Goal: Task Accomplishment & Management: Use online tool/utility

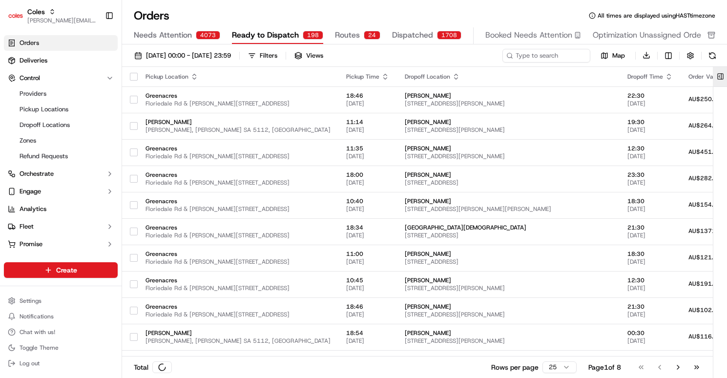
click at [720, 77] on button at bounding box center [720, 77] width 16 height 20
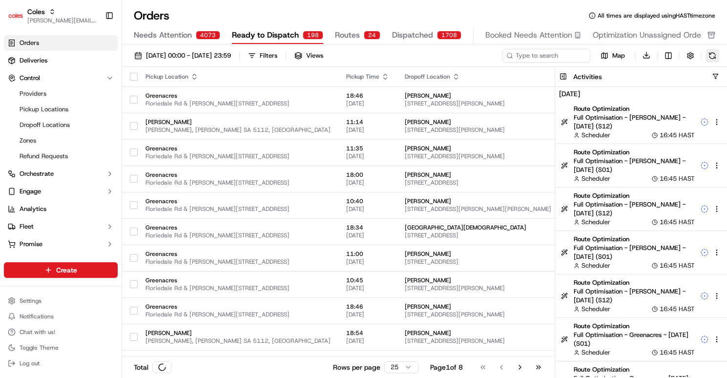
click at [715, 56] on button at bounding box center [713, 56] width 14 height 14
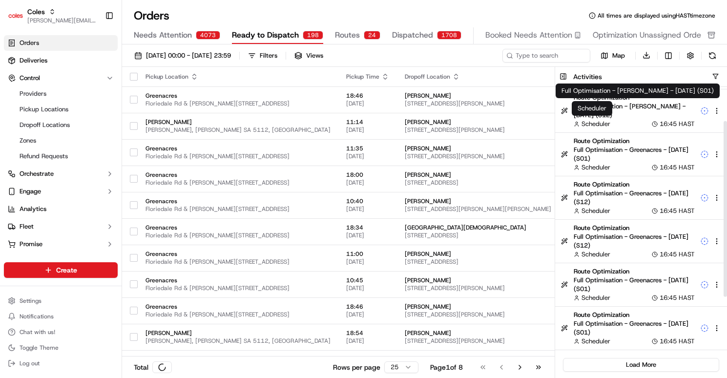
scroll to position [188, 0]
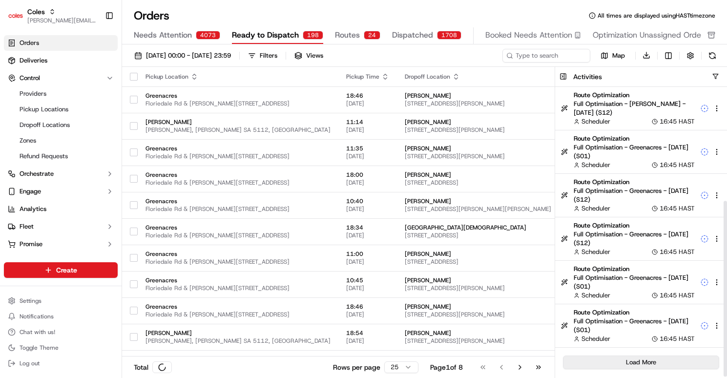
click at [658, 362] on button "Load More" at bounding box center [641, 362] width 156 height 14
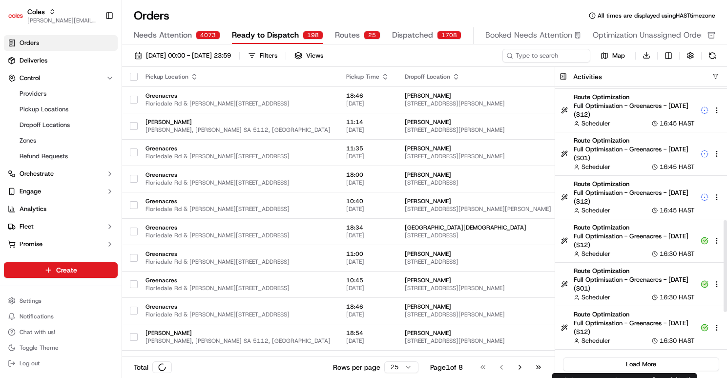
scroll to position [0, 0]
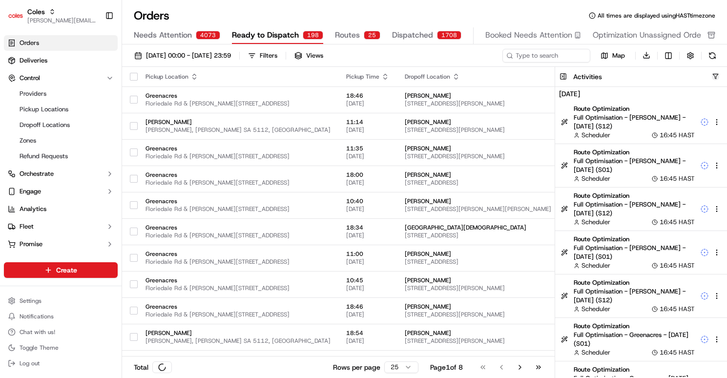
click at [713, 74] on button "button" at bounding box center [715, 76] width 7 height 7
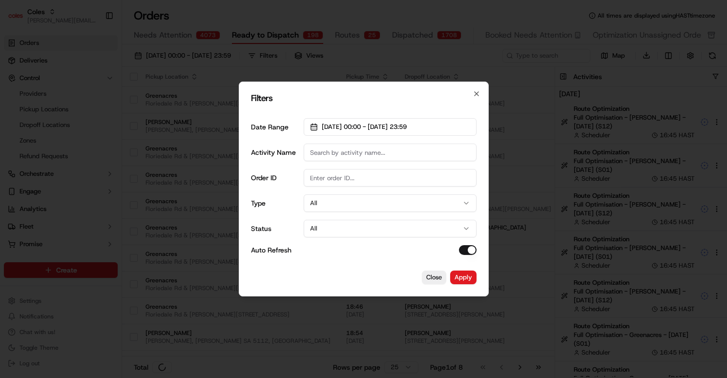
click at [355, 157] on input "Activity Name" at bounding box center [390, 153] width 173 height 18
type input "Route Dispatch"
click at [476, 277] on button "Apply" at bounding box center [463, 278] width 26 height 14
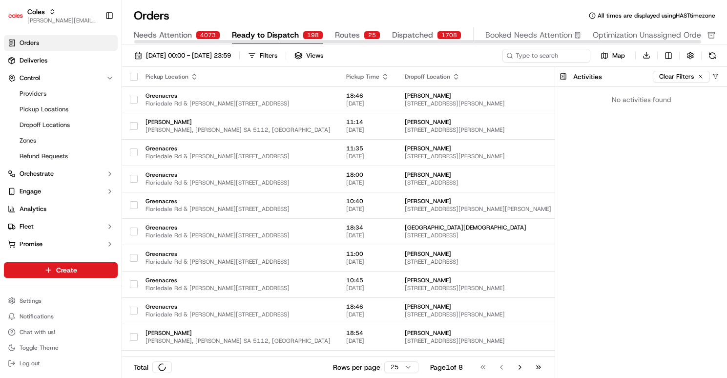
click at [703, 74] on button "Clear Filters" at bounding box center [681, 77] width 57 height 12
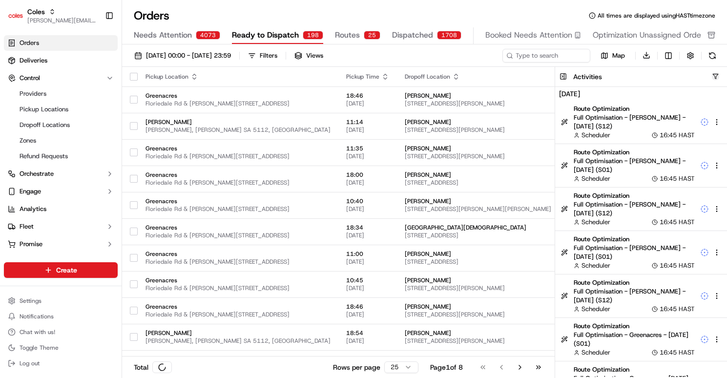
click at [713, 77] on button "button" at bounding box center [715, 76] width 7 height 7
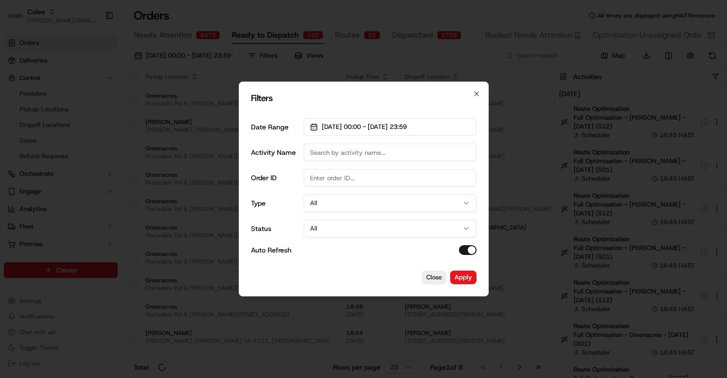
drag, startPoint x: 363, startPoint y: 178, endPoint x: 361, endPoint y: 168, distance: 9.4
click at [363, 178] on input "Order ID" at bounding box center [390, 178] width 173 height 18
click at [359, 155] on input "Activity Name" at bounding box center [390, 153] width 173 height 18
type input "Dispatch route"
click at [473, 279] on button "Apply" at bounding box center [463, 278] width 26 height 14
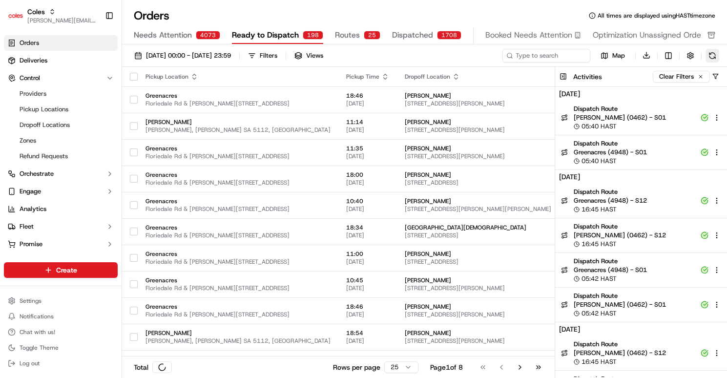
click at [711, 58] on button at bounding box center [713, 56] width 14 height 14
click at [716, 57] on button at bounding box center [713, 56] width 14 height 14
click at [715, 58] on button at bounding box center [713, 56] width 14 height 14
click at [701, 75] on button "Clear Filters" at bounding box center [681, 77] width 57 height 12
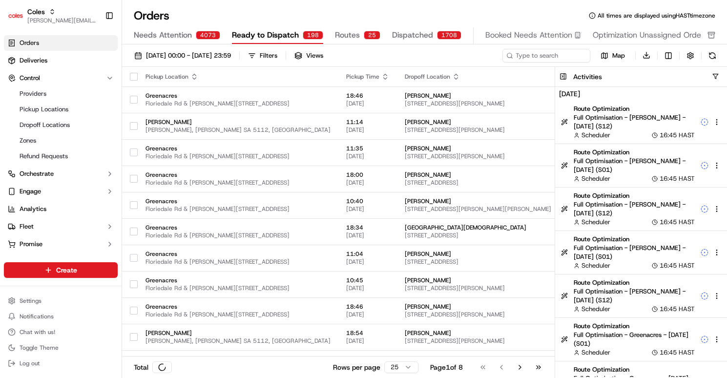
click at [720, 73] on div "Activities" at bounding box center [650, 77] width 154 height 10
click at [713, 75] on button "button" at bounding box center [715, 76] width 7 height 7
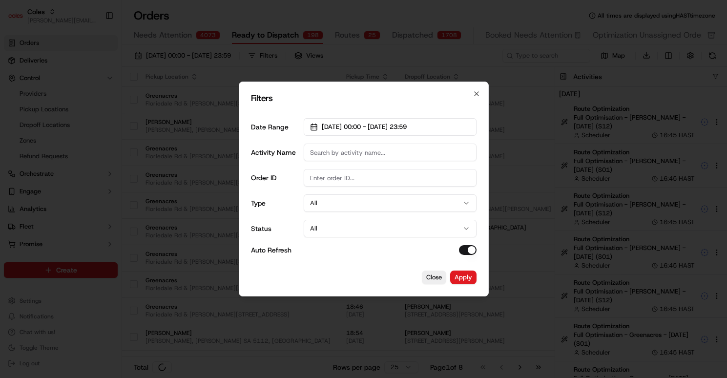
click at [334, 177] on input "Order ID" at bounding box center [390, 178] width 173 height 18
click at [396, 151] on input "Activity Name" at bounding box center [390, 153] width 173 height 18
type input "Dispatch Route"
click at [469, 273] on button "Apply" at bounding box center [463, 278] width 26 height 14
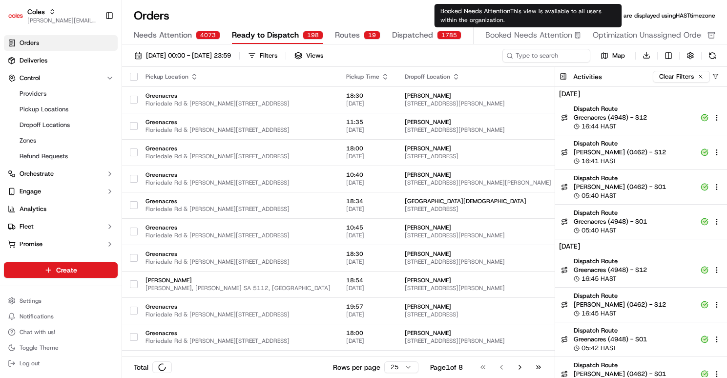
click at [711, 52] on button at bounding box center [713, 56] width 14 height 14
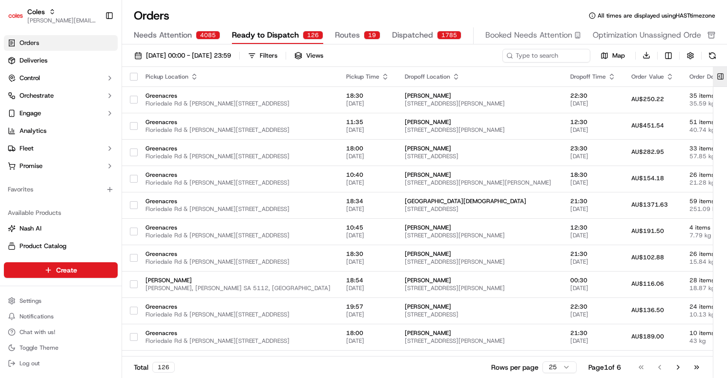
click at [718, 79] on button at bounding box center [720, 77] width 16 height 20
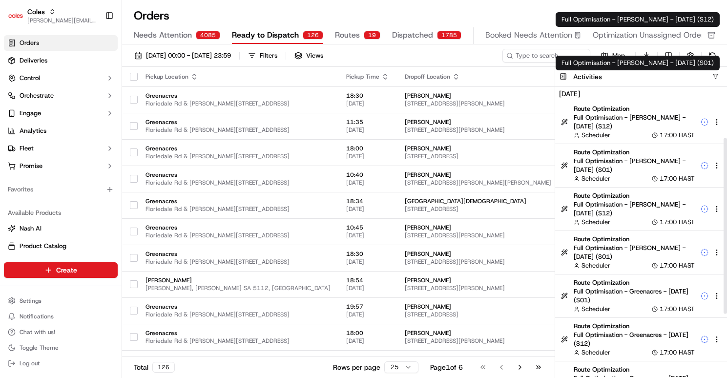
scroll to position [188, 0]
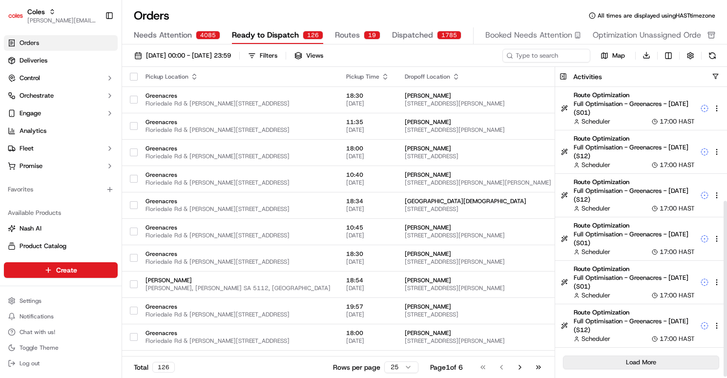
click at [653, 356] on button "Load More" at bounding box center [641, 362] width 156 height 14
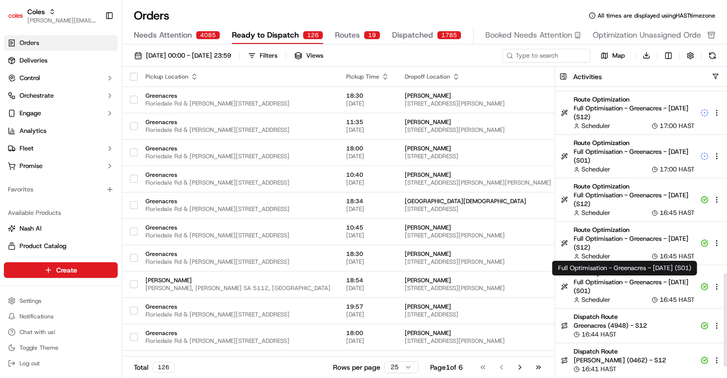
scroll to position [605, 0]
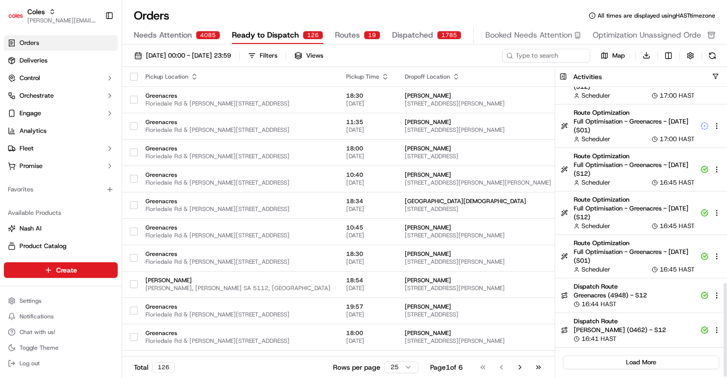
click at [679, 302] on div "16:44 HAST" at bounding box center [634, 304] width 121 height 9
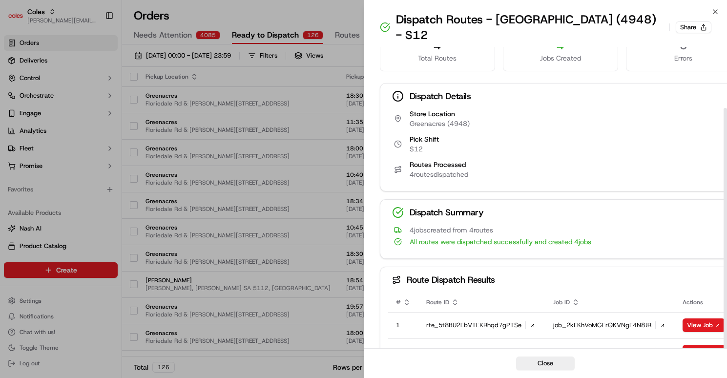
scroll to position [0, 0]
